Goal: Task Accomplishment & Management: Use online tool/utility

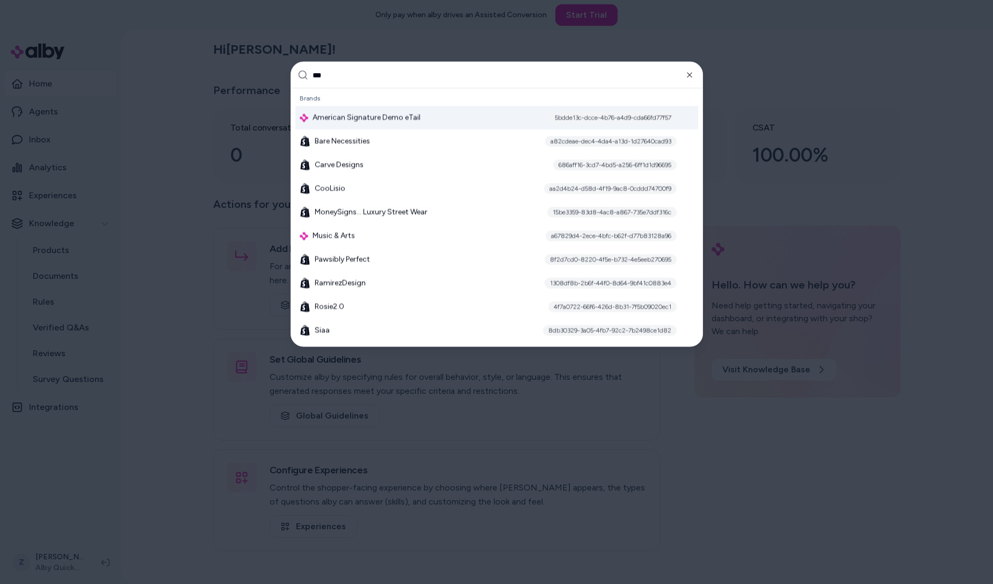
type input "****"
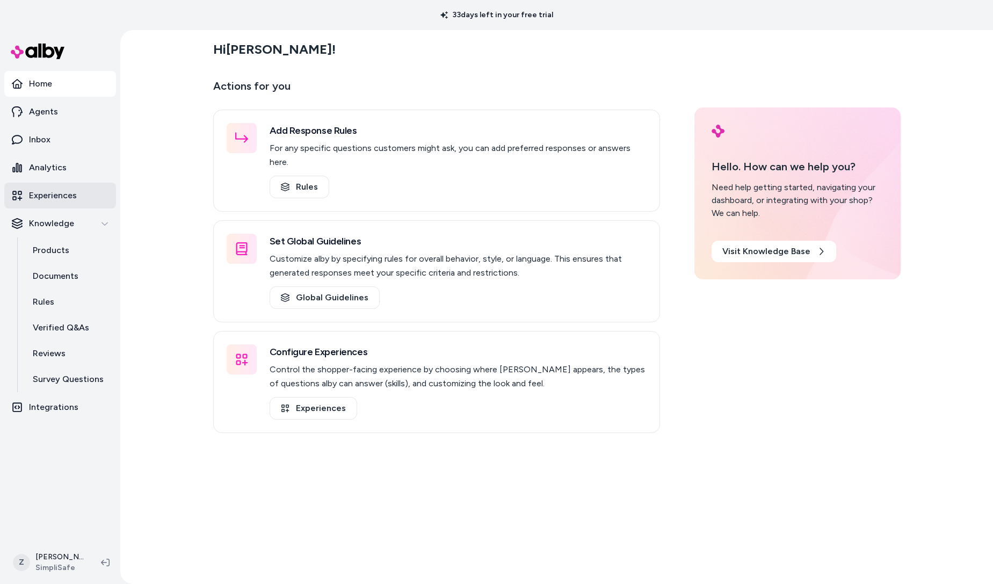
click at [41, 192] on p "Experiences" at bounding box center [53, 195] width 48 height 13
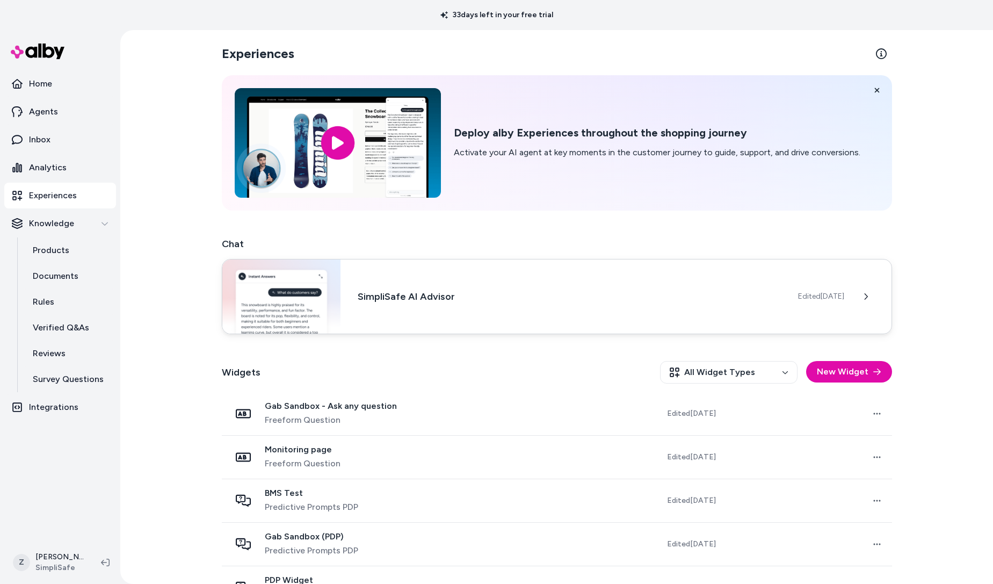
click at [407, 298] on h3 "SimpliSafe AI Advisor" at bounding box center [569, 296] width 423 height 15
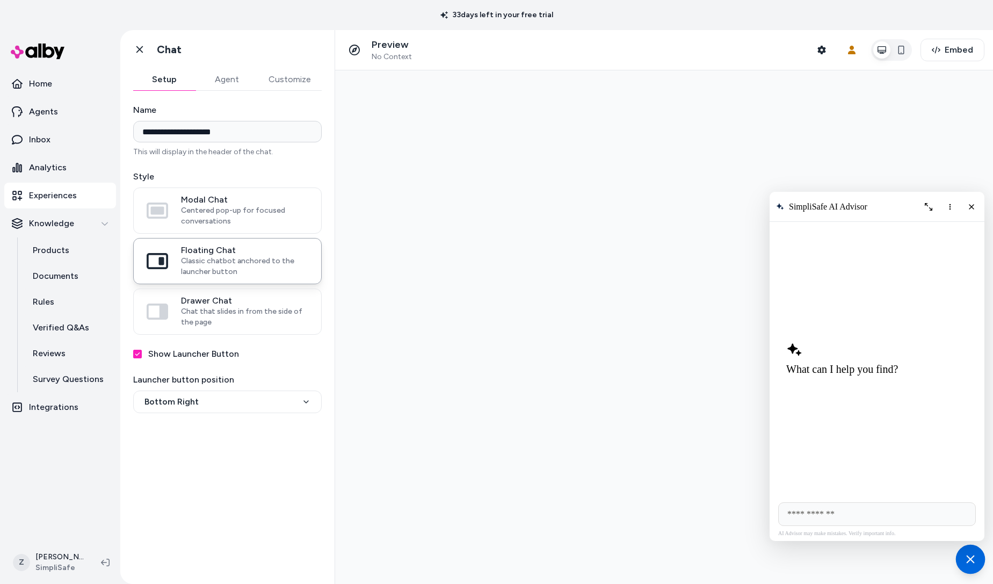
click at [959, 570] on div "Chat with our AI assistant" at bounding box center [971, 560] width 30 height 30
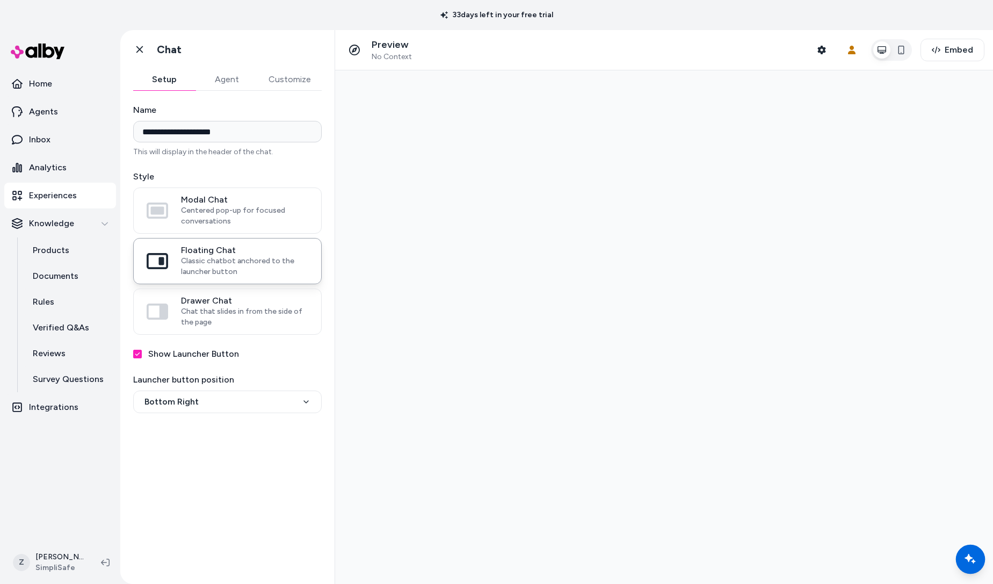
click at [961, 566] on div "Chat with our AI assistant" at bounding box center [971, 560] width 30 height 30
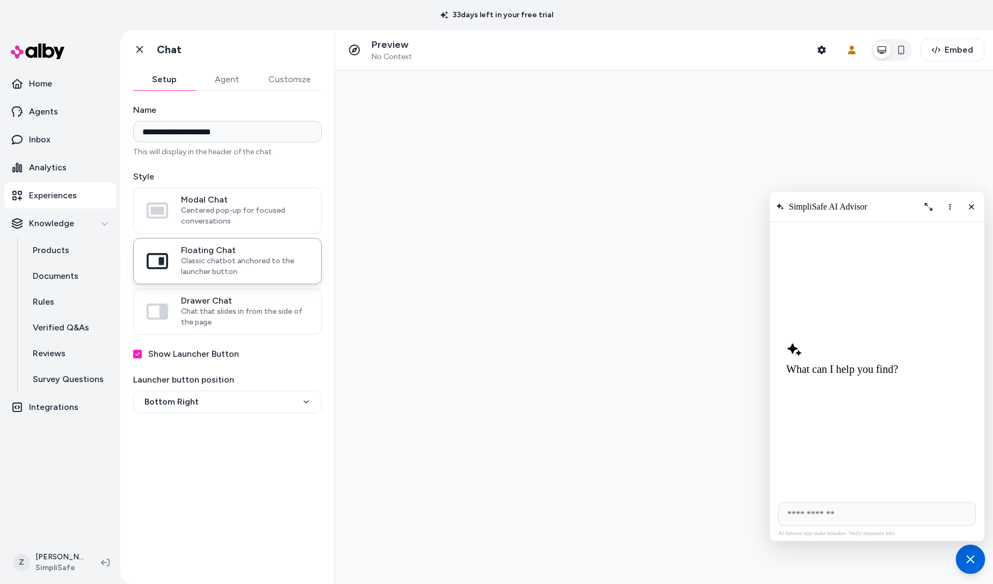
click at [961, 565] on div "Chat with our AI assistant" at bounding box center [971, 560] width 30 height 30
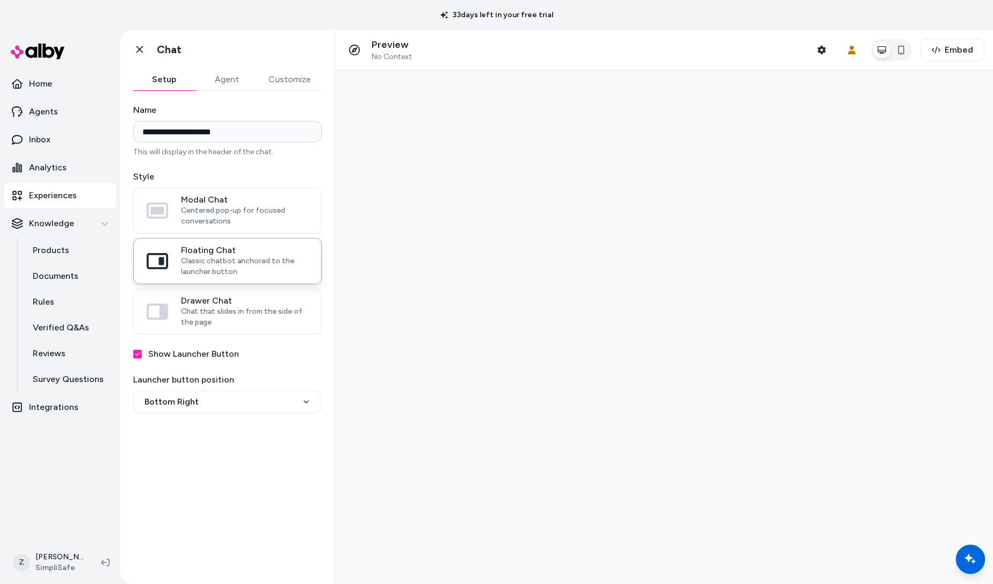
click at [961, 565] on div "Chat with our AI assistant" at bounding box center [971, 560] width 30 height 30
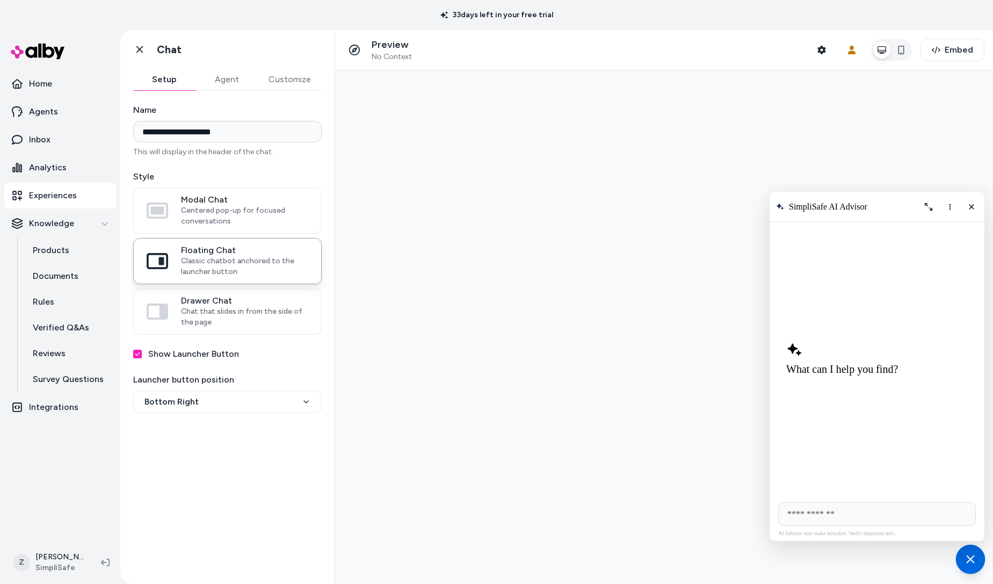
click at [961, 565] on div "Chat with our AI assistant" at bounding box center [971, 560] width 30 height 30
